Goal: Task Accomplishment & Management: Manage account settings

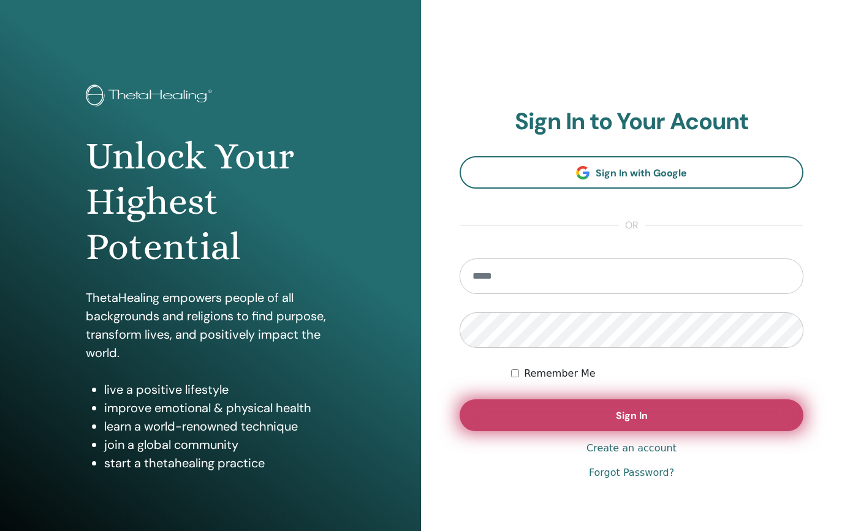
type input "**********"
click at [561, 426] on button "Sign In" at bounding box center [631, 415] width 344 height 32
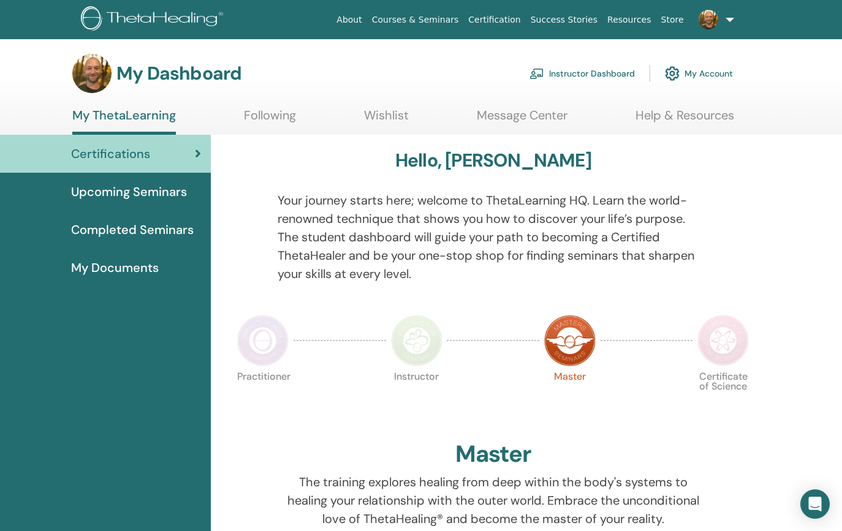
click at [599, 74] on link "Instructor Dashboard" at bounding box center [581, 73] width 105 height 27
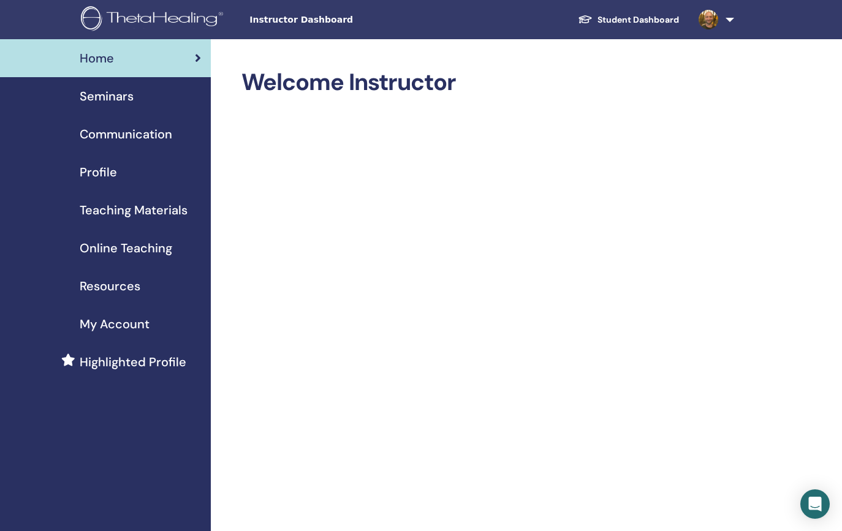
click at [106, 173] on span "Profile" at bounding box center [98, 172] width 37 height 18
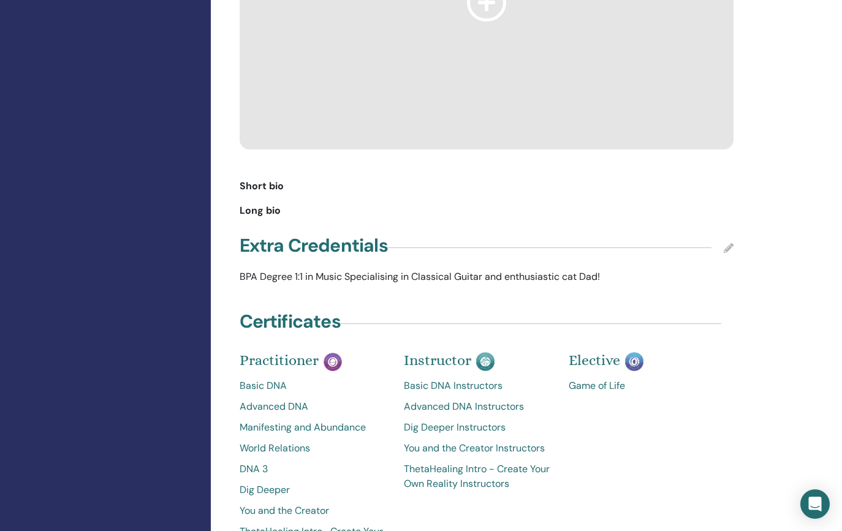
scroll to position [1146, 0]
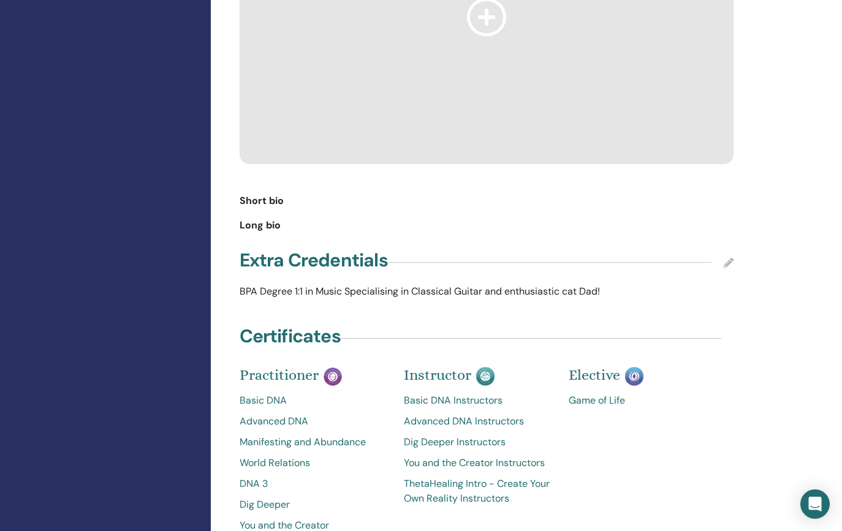
click at [276, 194] on span "Short bio" at bounding box center [262, 201] width 44 height 15
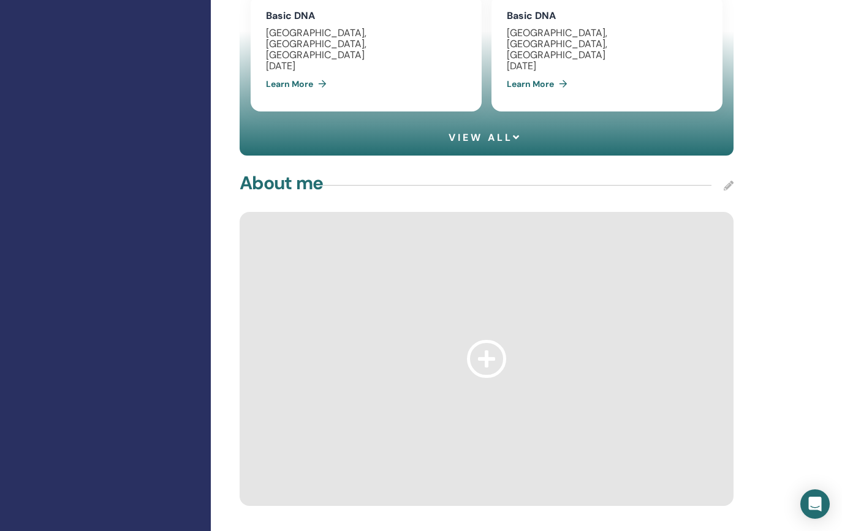
scroll to position [804, 0]
click at [726, 180] on icon at bounding box center [728, 185] width 10 height 10
click at [766, 151] on div "**********" at bounding box center [527, 333] width 632 height 2197
click at [545, 170] on div "About me Save Cancel" at bounding box center [487, 185] width 494 height 31
click at [483, 339] on icon at bounding box center [486, 357] width 39 height 37
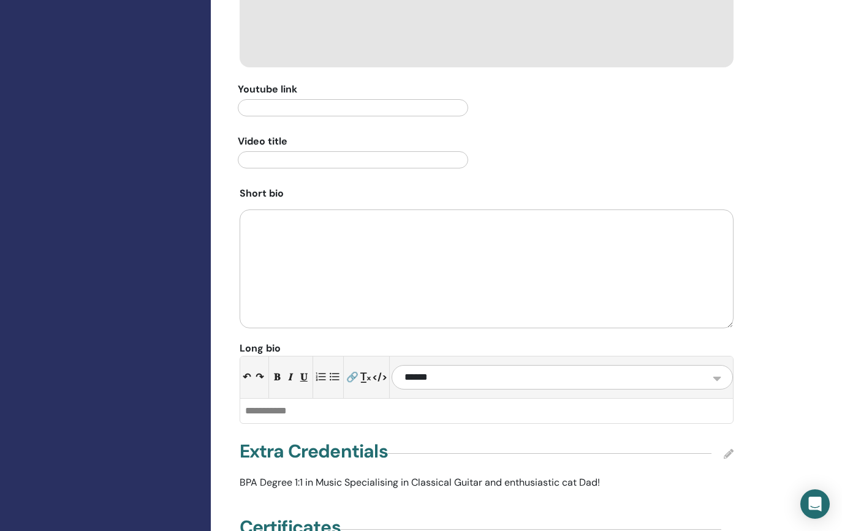
scroll to position [1252, 0]
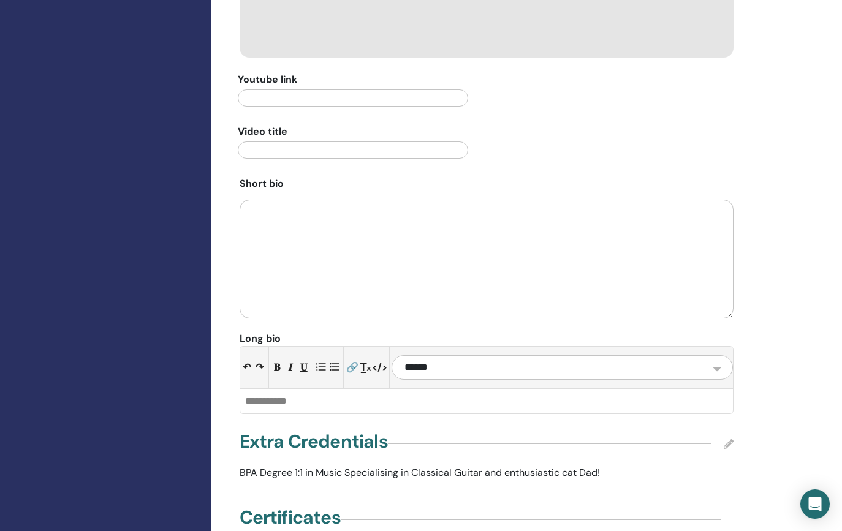
click at [254, 200] on textarea at bounding box center [487, 259] width 494 height 119
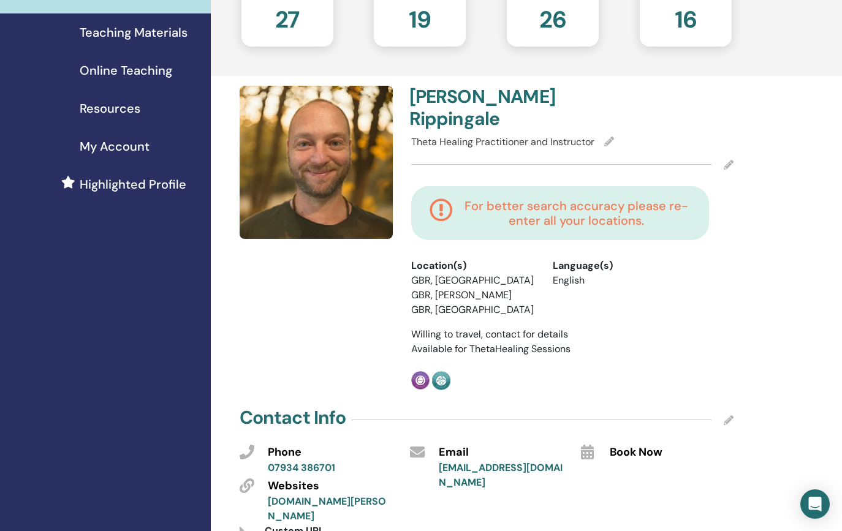
scroll to position [0, 0]
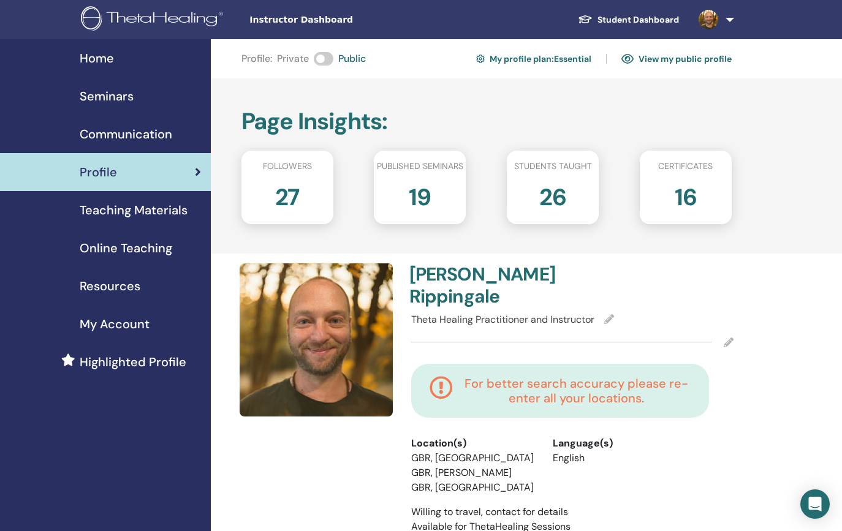
click at [149, 210] on span "Teaching Materials" at bounding box center [134, 210] width 108 height 18
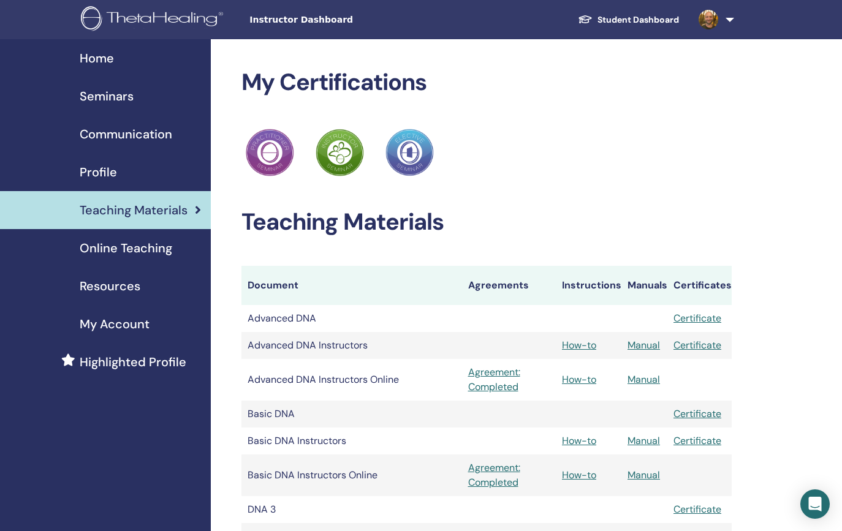
click at [108, 56] on span "Home" at bounding box center [97, 58] width 34 height 18
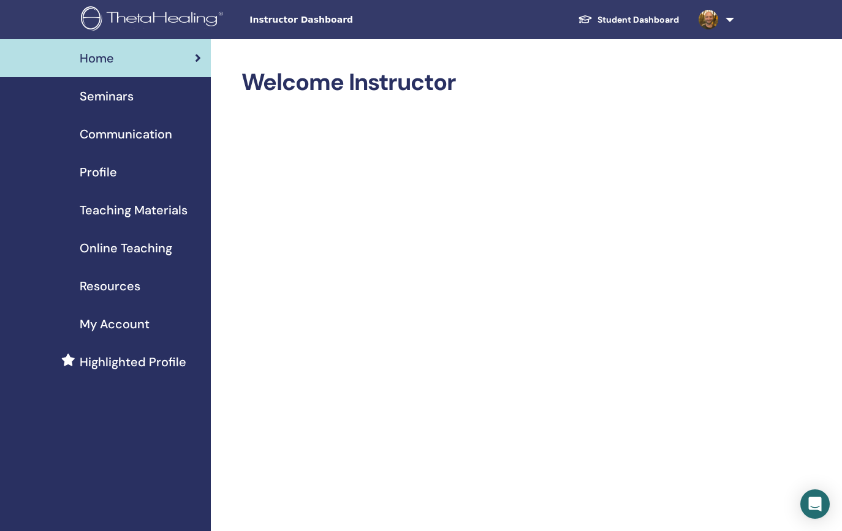
click at [118, 60] on div "Home" at bounding box center [105, 58] width 191 height 18
click at [116, 89] on span "Seminars" at bounding box center [107, 96] width 54 height 18
